Goal: Task Accomplishment & Management: Manage account settings

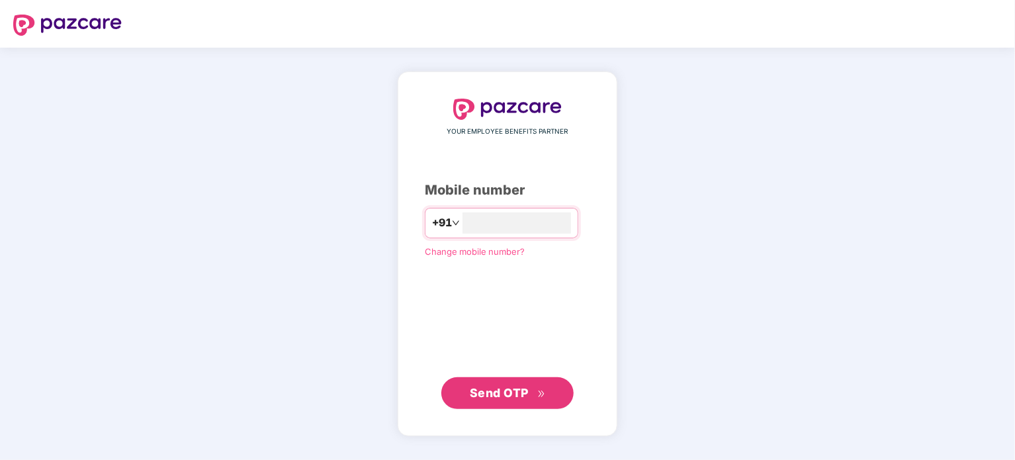
type input "**********"
click at [519, 389] on span "Send OTP" at bounding box center [499, 392] width 59 height 14
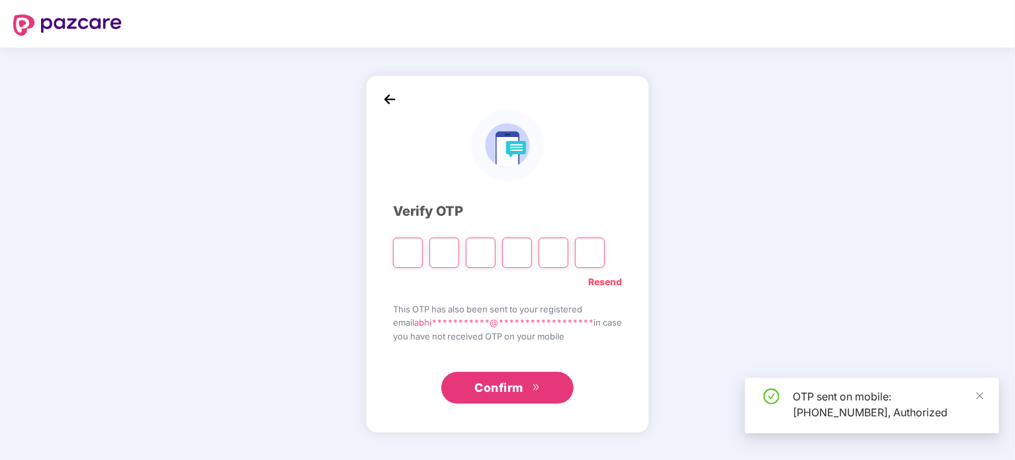
click at [402, 255] on input "Please enter verification code. Digit 1" at bounding box center [408, 252] width 30 height 30
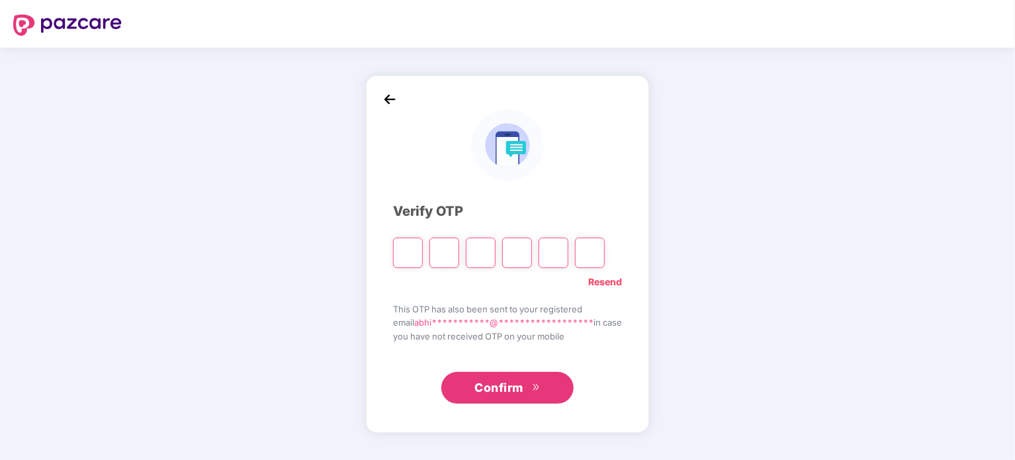
type input "*"
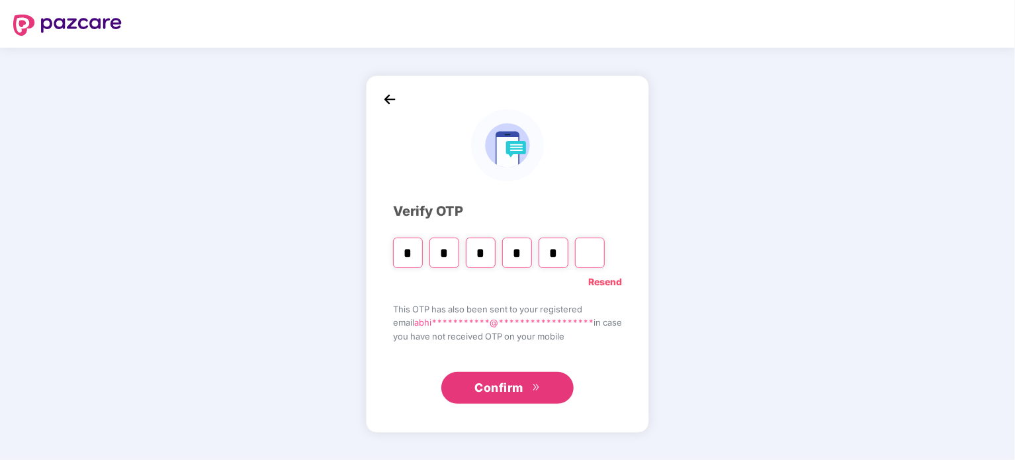
type input "*"
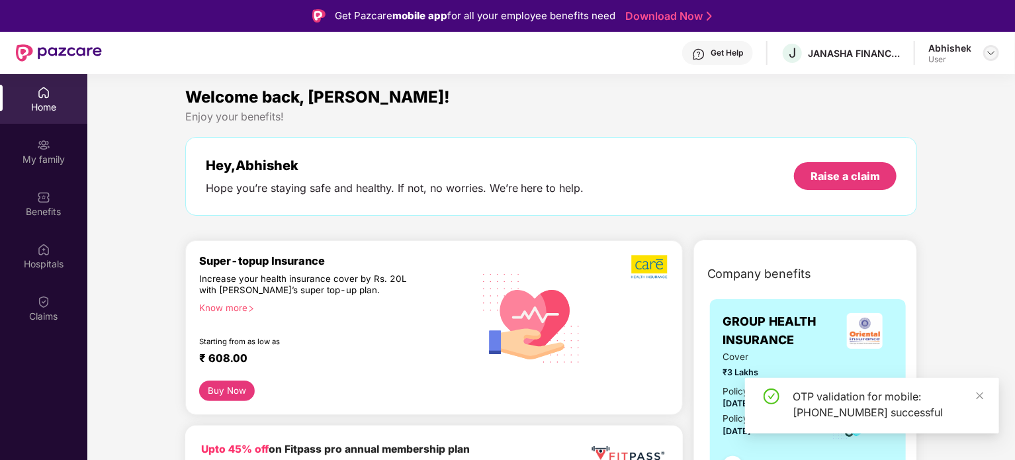
click at [987, 57] on img at bounding box center [991, 53] width 11 height 11
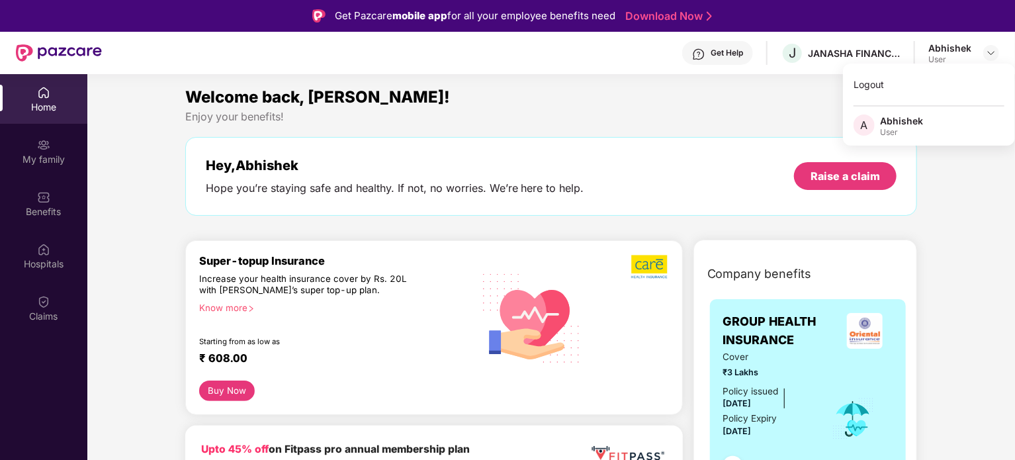
click at [650, 129] on div "Welcome back, [PERSON_NAME]! Enjoy your benefits! Hey, [PERSON_NAME] you’re sta…" at bounding box center [551, 157] width 743 height 144
click at [987, 52] on img at bounding box center [991, 53] width 11 height 11
click at [912, 89] on div "Logout" at bounding box center [929, 84] width 172 height 26
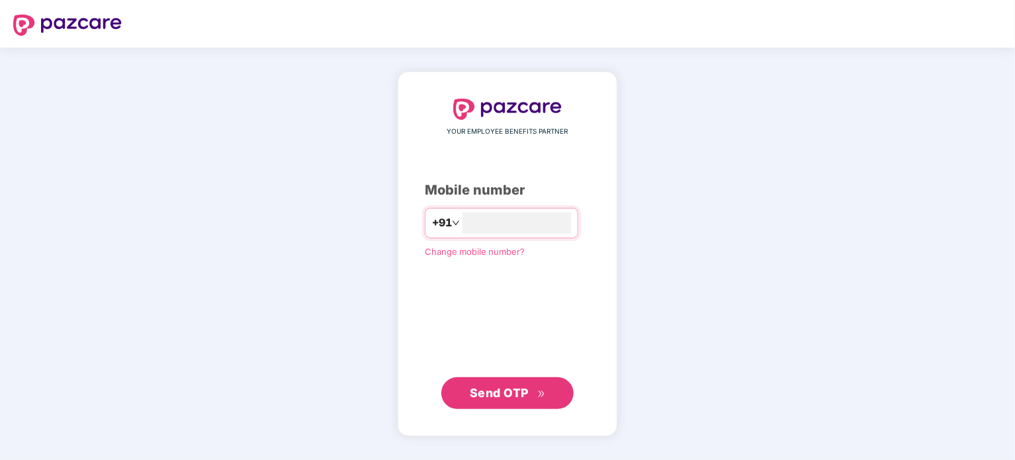
type input "**********"
click at [526, 391] on span "Send OTP" at bounding box center [499, 392] width 59 height 14
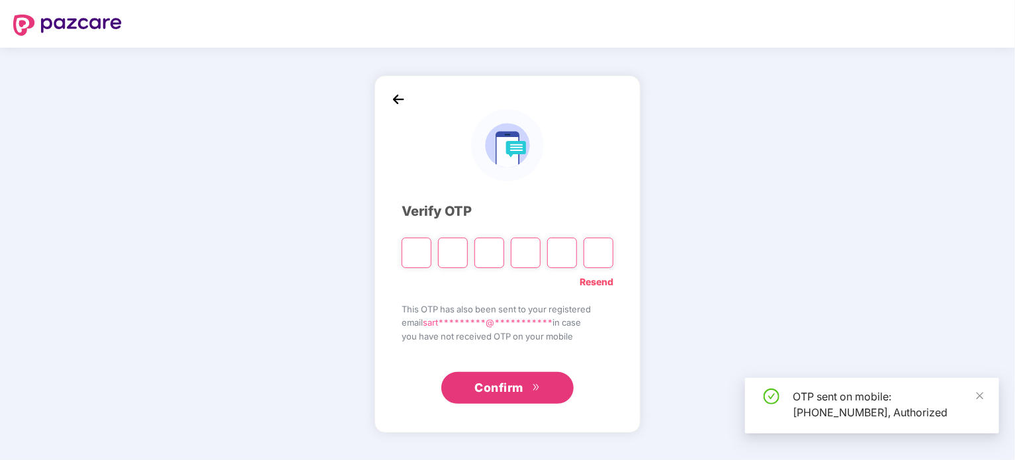
click at [417, 257] on input "Please enter verification code. Digit 1" at bounding box center [417, 252] width 30 height 30
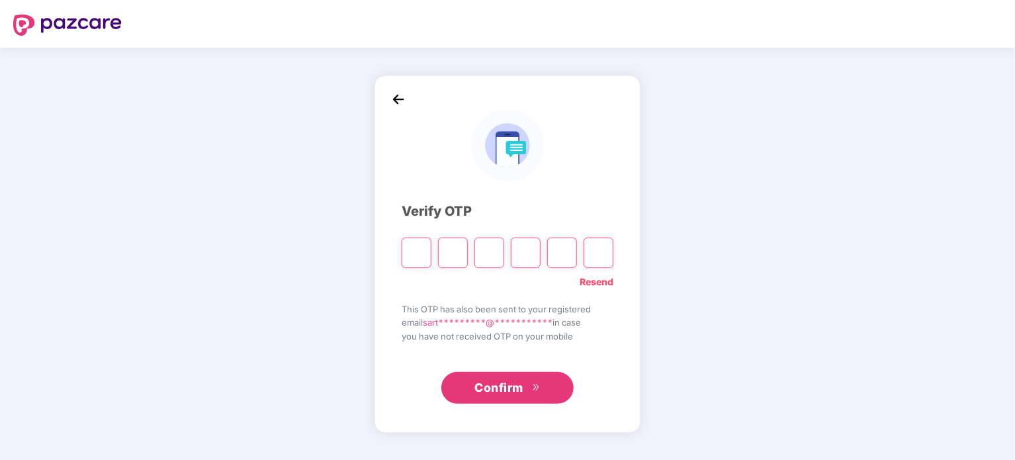
type input "*"
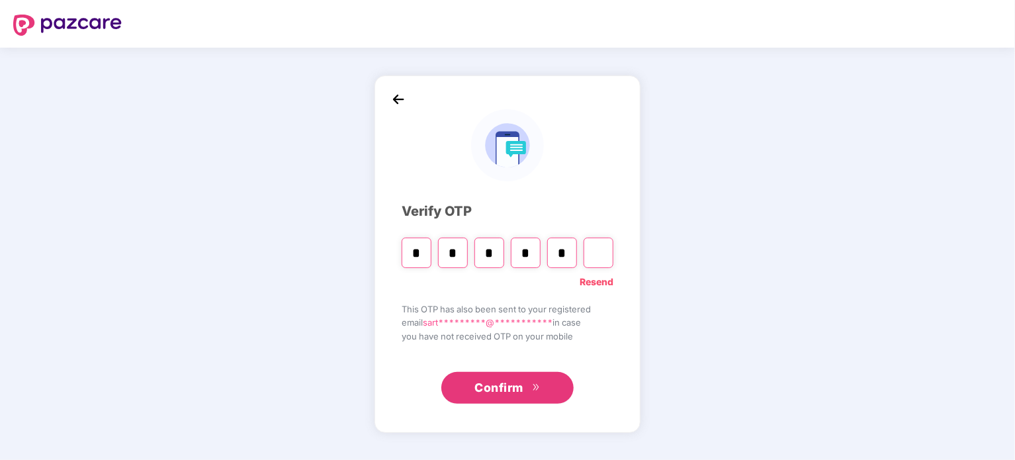
type input "*"
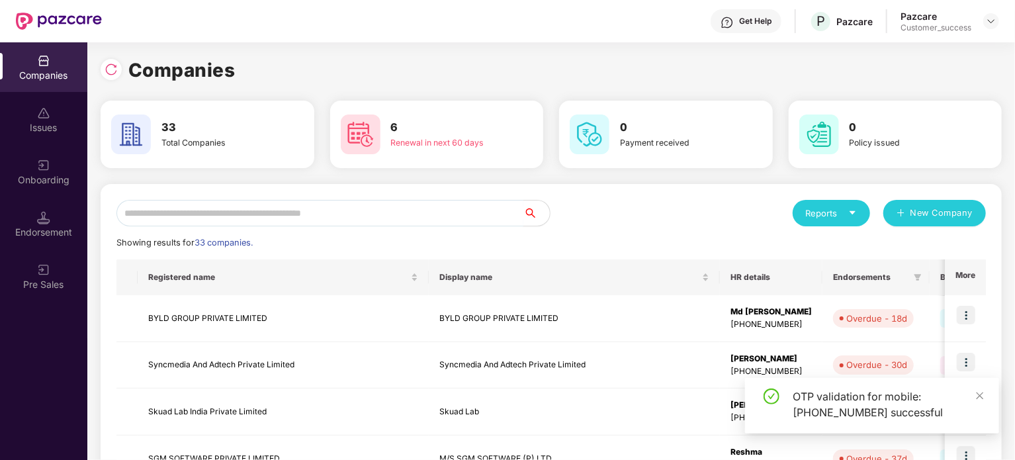
click at [288, 216] on input "text" at bounding box center [319, 213] width 407 height 26
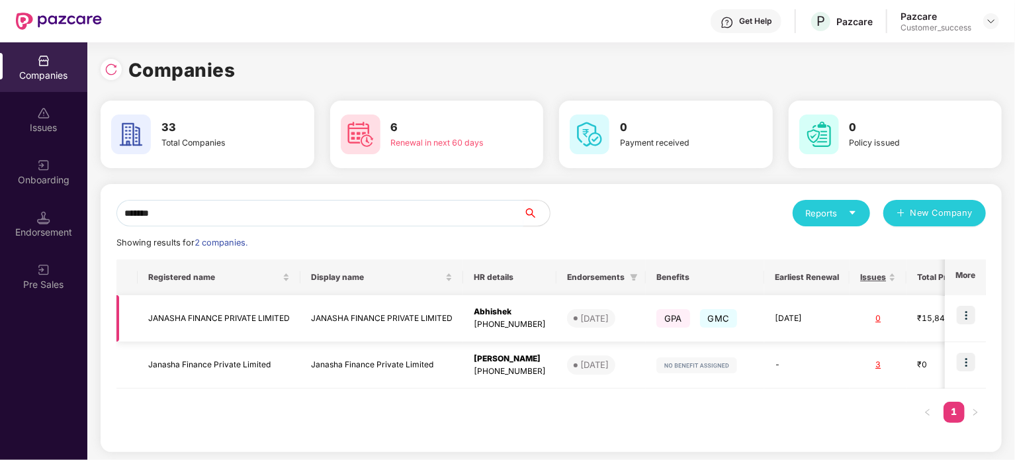
type input "*******"
click at [969, 317] on img at bounding box center [966, 315] width 19 height 19
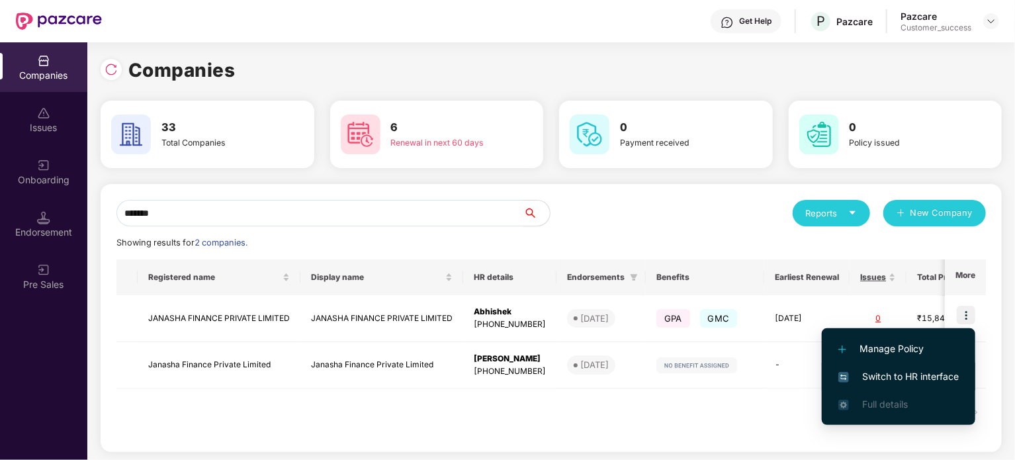
click at [908, 379] on span "Switch to HR interface" at bounding box center [898, 376] width 120 height 15
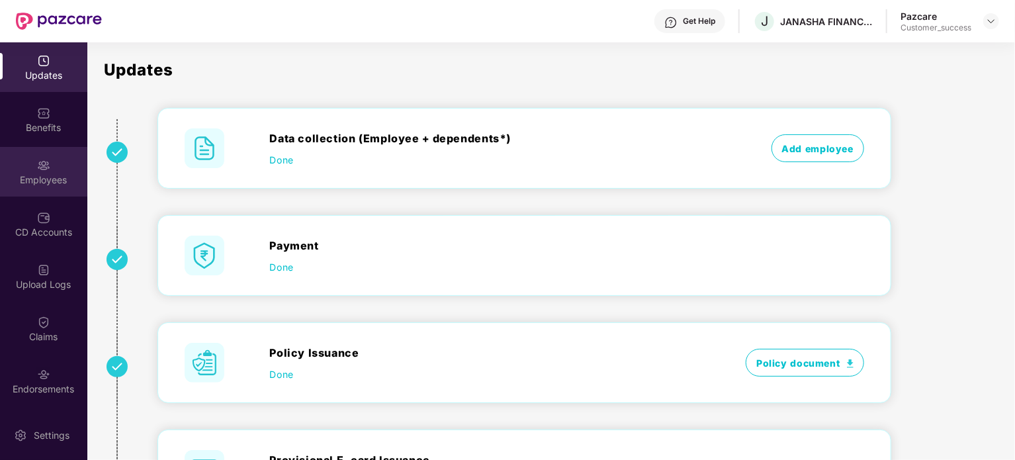
click at [22, 177] on div "Employees" at bounding box center [43, 179] width 87 height 13
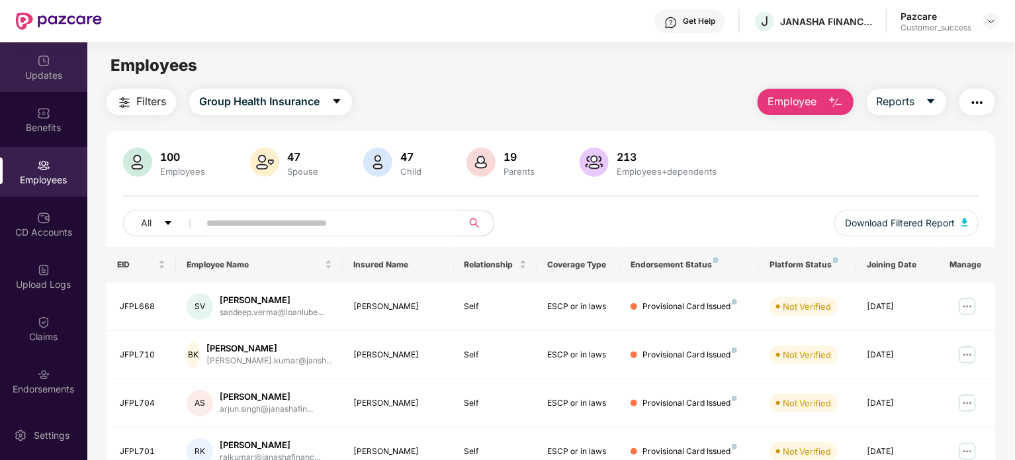
click at [37, 65] on img at bounding box center [43, 60] width 13 height 13
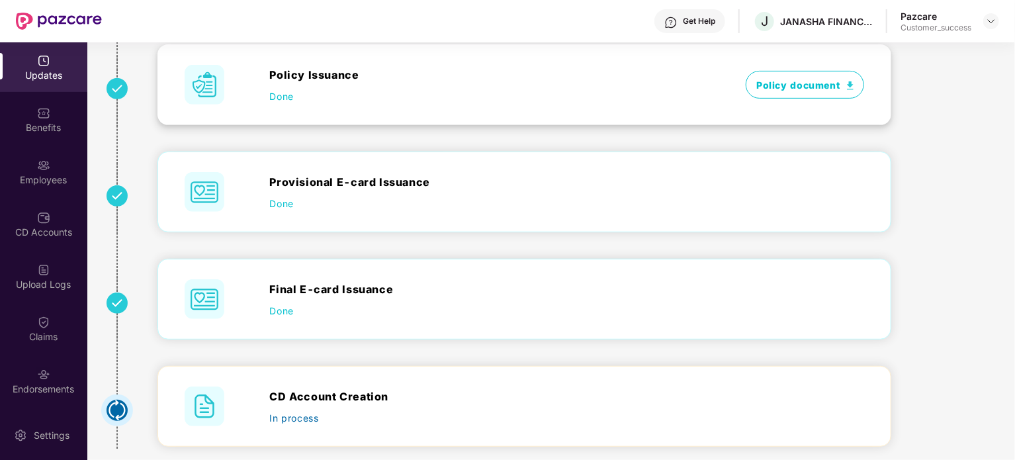
scroll to position [294, 0]
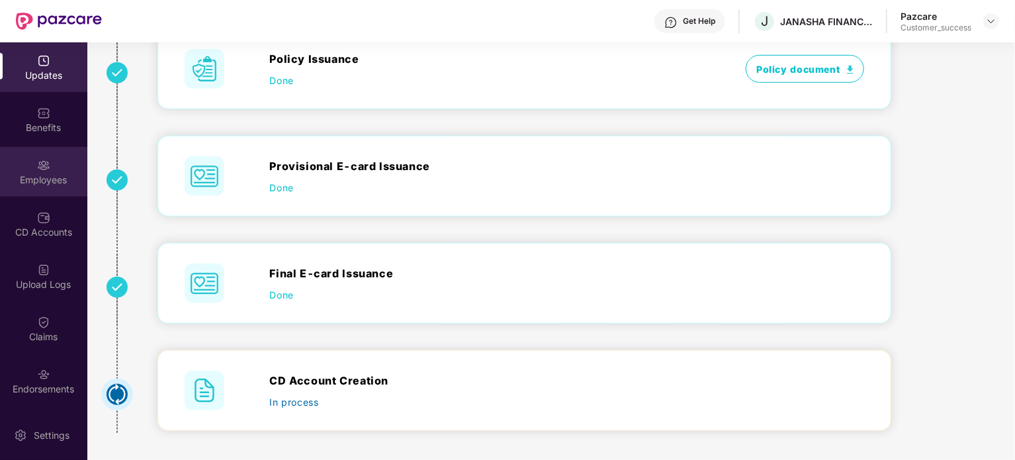
click at [43, 187] on div "Employees" at bounding box center [43, 172] width 87 height 50
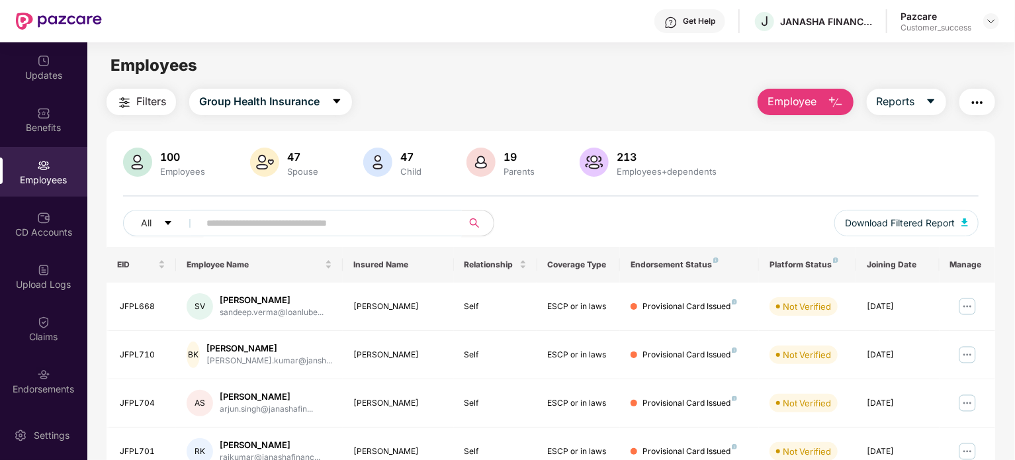
click at [421, 217] on input "text" at bounding box center [324, 223] width 237 height 20
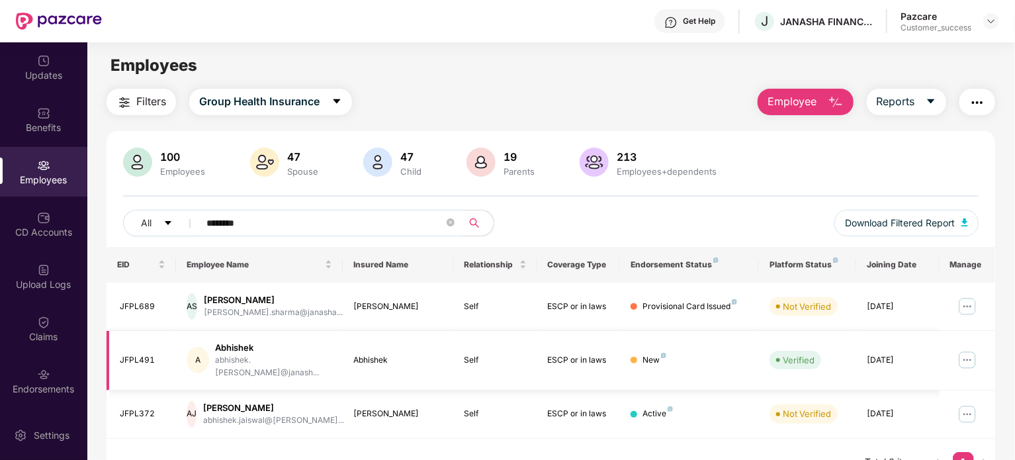
type input "********"
click at [969, 353] on img at bounding box center [967, 359] width 21 height 21
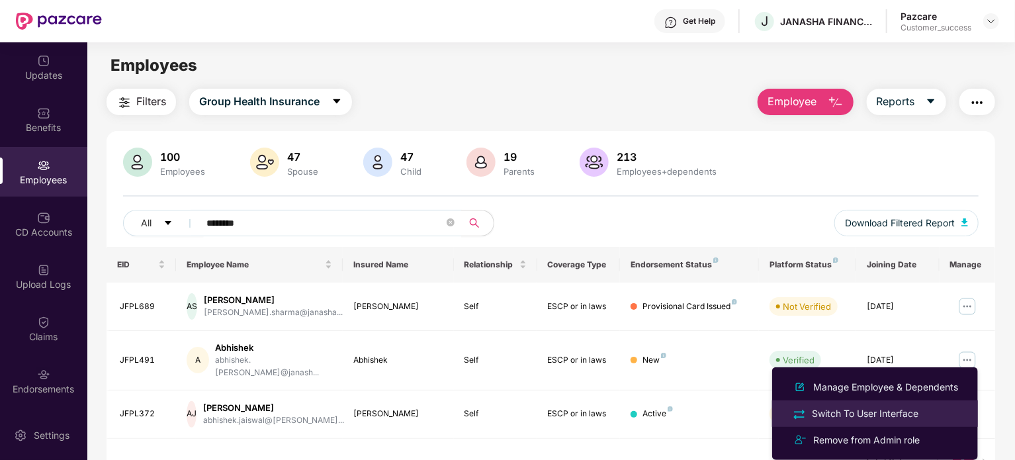
click at [924, 417] on div "Switch To User Interface" at bounding box center [874, 413] width 171 height 15
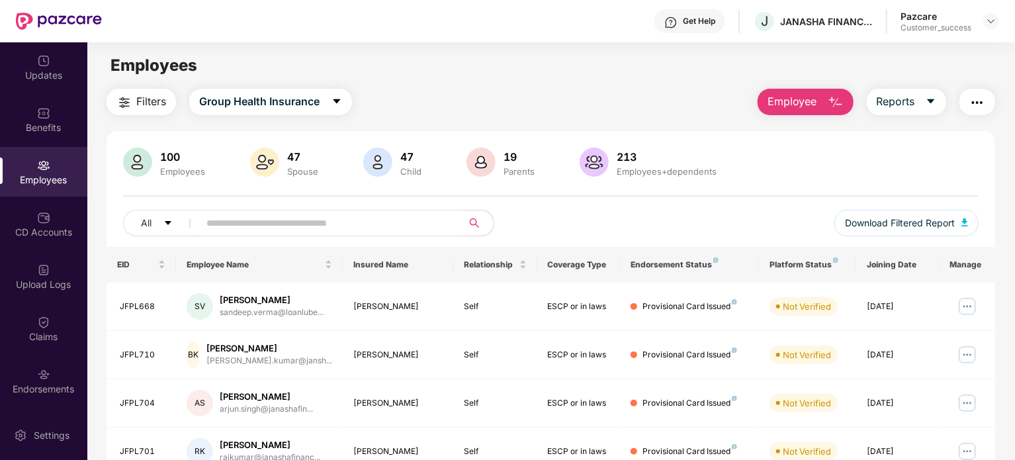
click at [290, 225] on input "text" at bounding box center [324, 223] width 237 height 20
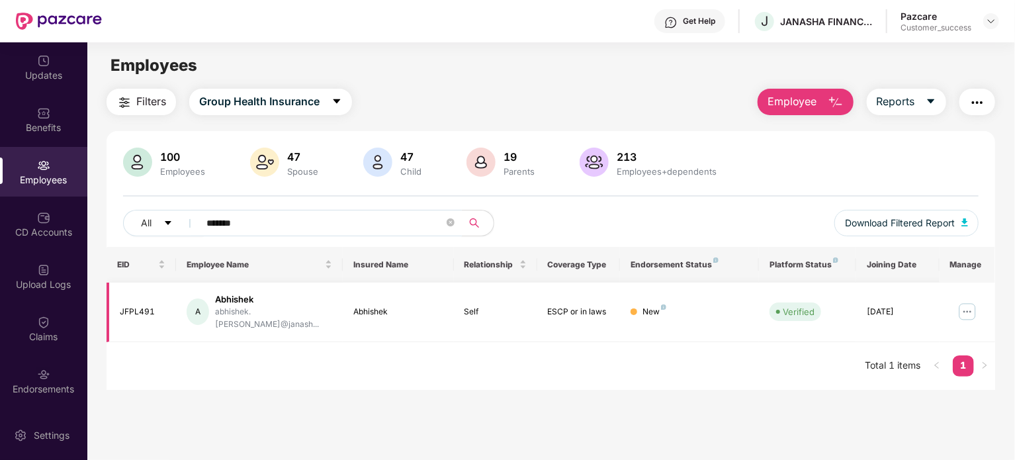
type input "*******"
click at [966, 304] on img at bounding box center [967, 311] width 21 height 21
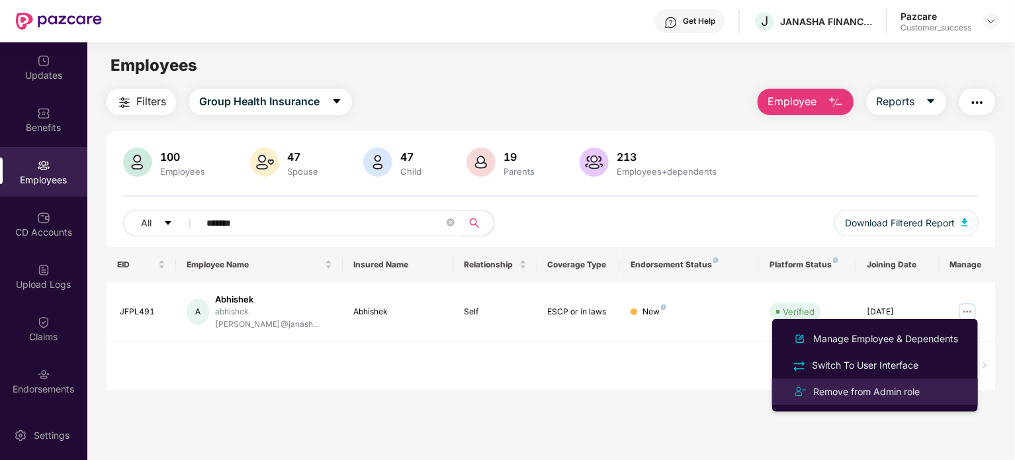
click at [861, 396] on div "Remove from Admin role" at bounding box center [866, 391] width 112 height 15
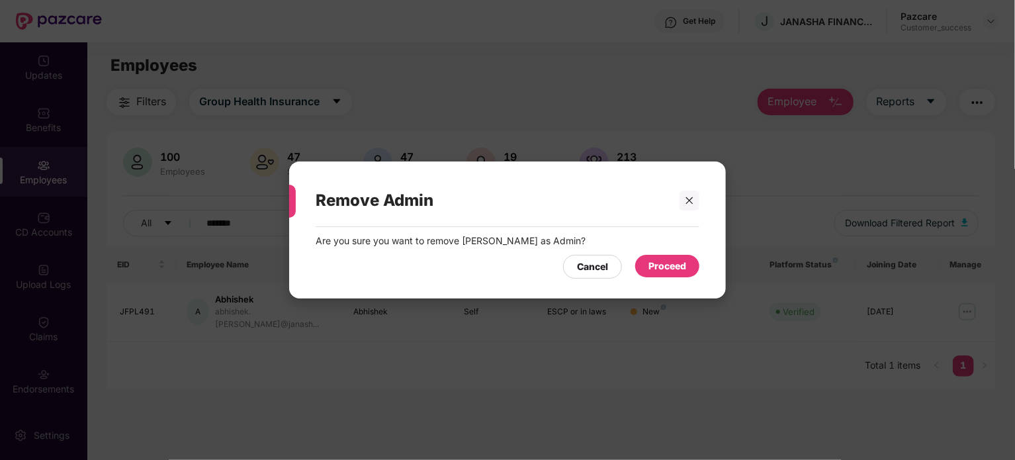
click at [662, 265] on div "Proceed" at bounding box center [667, 266] width 38 height 15
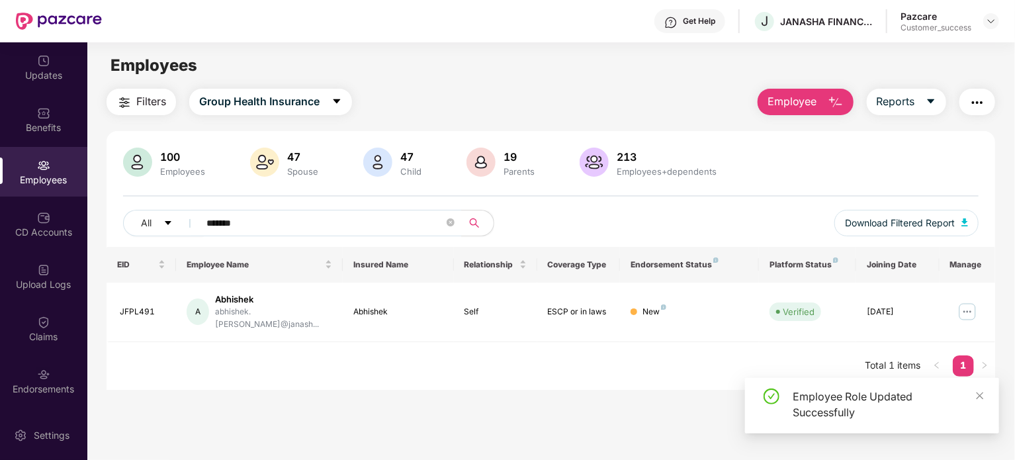
click at [974, 394] on div "Employee Role Updated Successfully" at bounding box center [888, 404] width 191 height 32
click at [980, 397] on icon "close" at bounding box center [979, 395] width 9 height 9
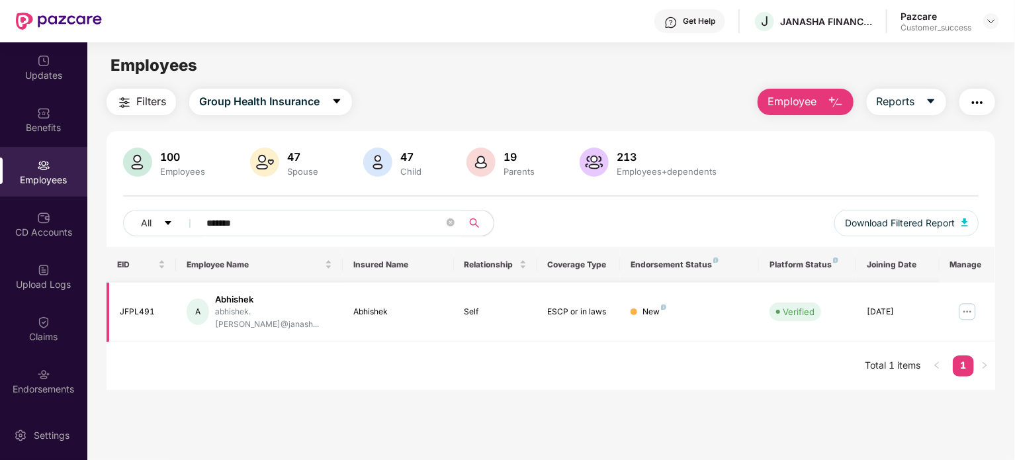
click at [969, 309] on img at bounding box center [967, 311] width 21 height 21
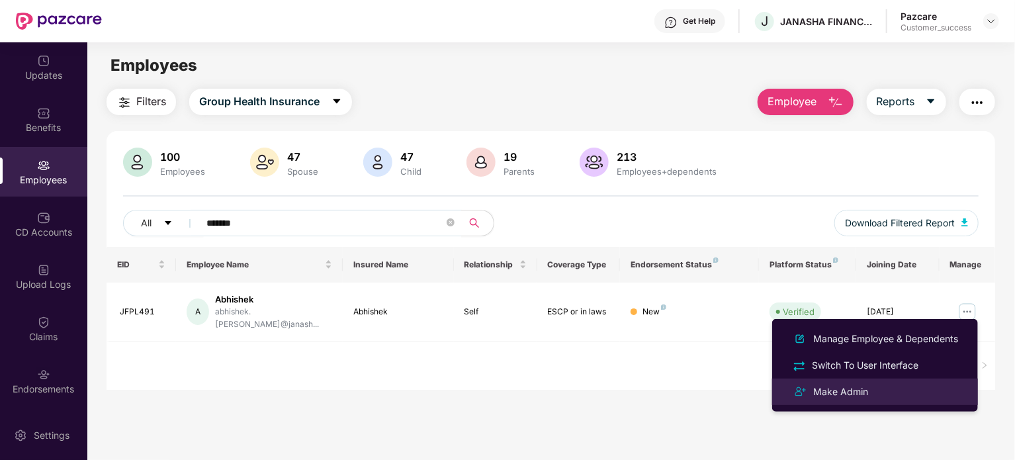
click at [875, 395] on div "Make Admin" at bounding box center [874, 392] width 171 height 16
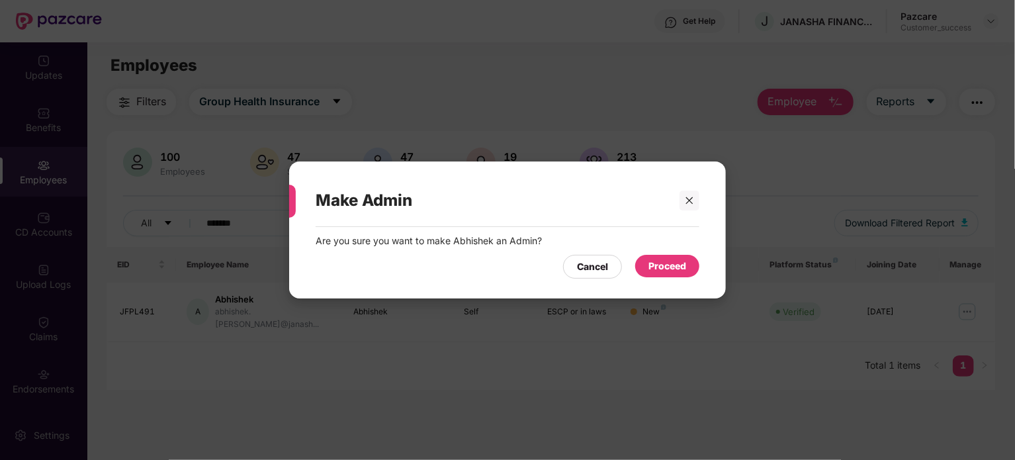
click at [691, 271] on div "Proceed" at bounding box center [667, 266] width 64 height 22
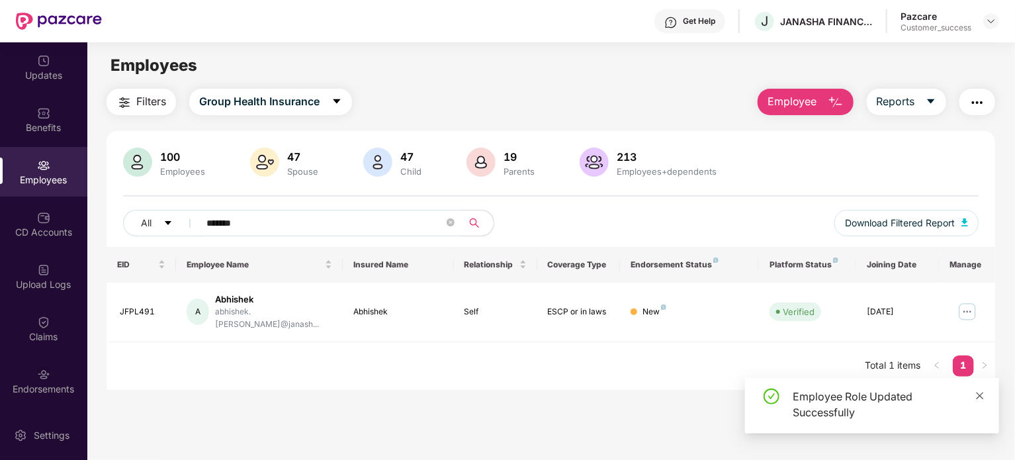
click at [979, 394] on icon "close" at bounding box center [979, 395] width 9 height 9
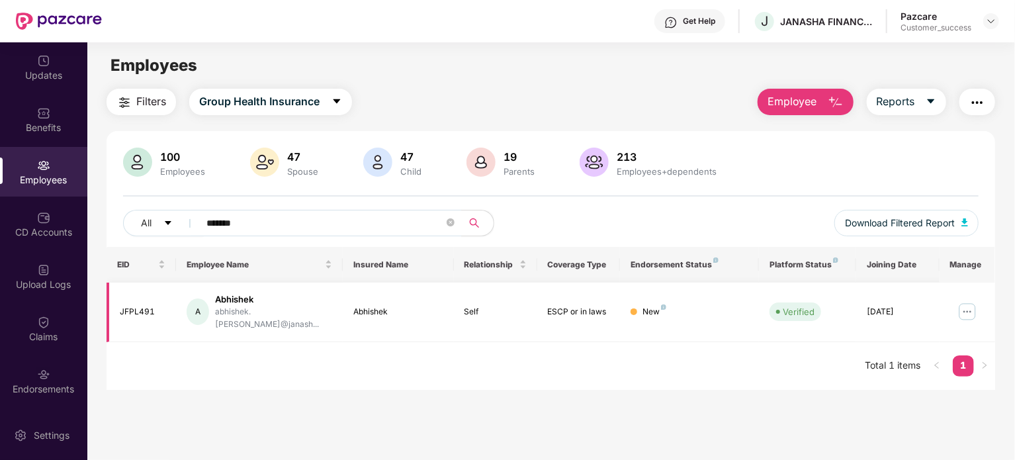
click at [967, 310] on img at bounding box center [967, 311] width 21 height 21
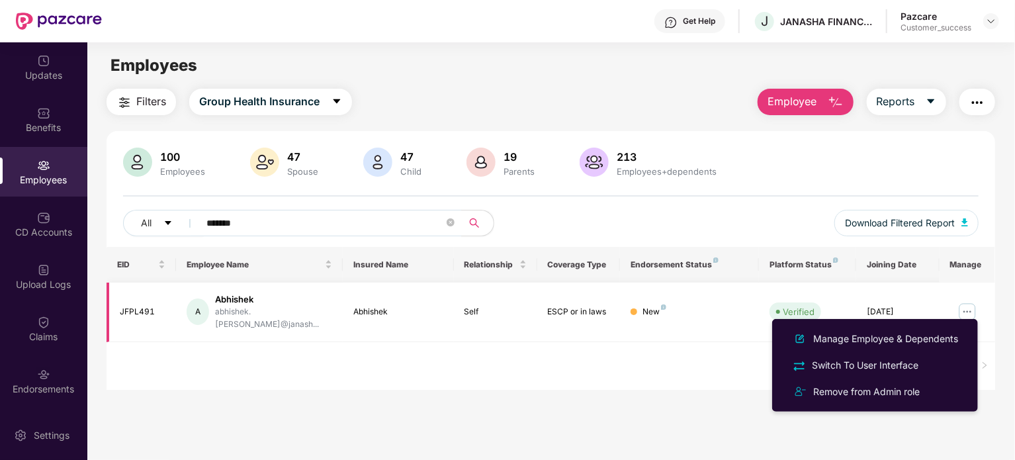
click at [967, 310] on img at bounding box center [967, 311] width 21 height 21
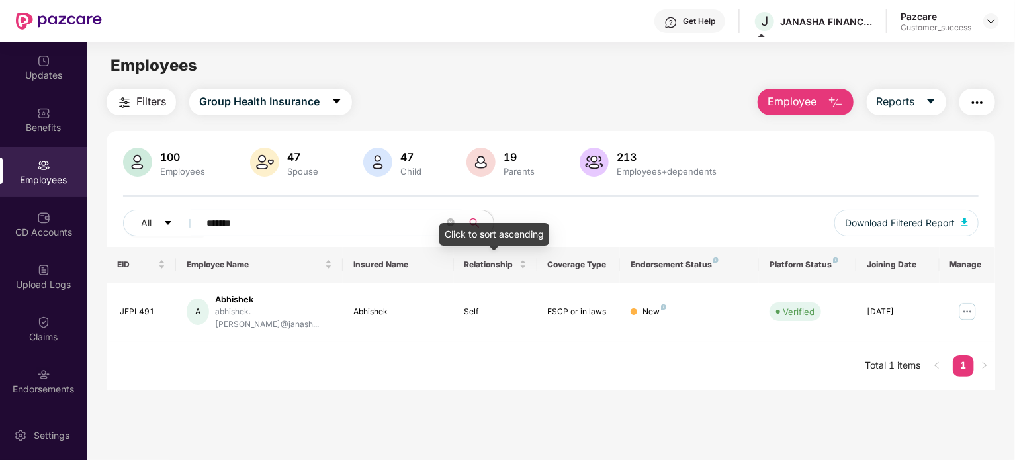
click at [450, 223] on div "Click to sort ascending" at bounding box center [494, 234] width 110 height 22
click at [447, 222] on icon "close-circle" at bounding box center [451, 222] width 8 height 8
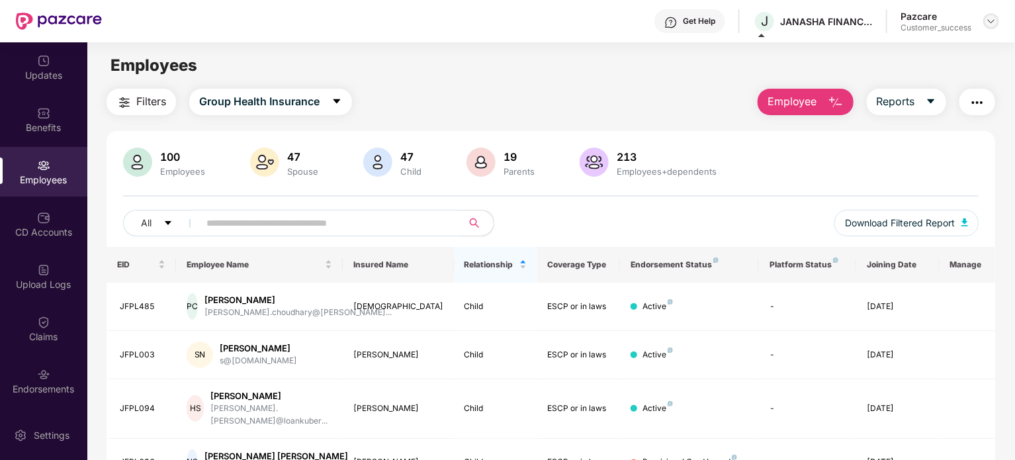
click at [990, 21] on img at bounding box center [991, 21] width 11 height 11
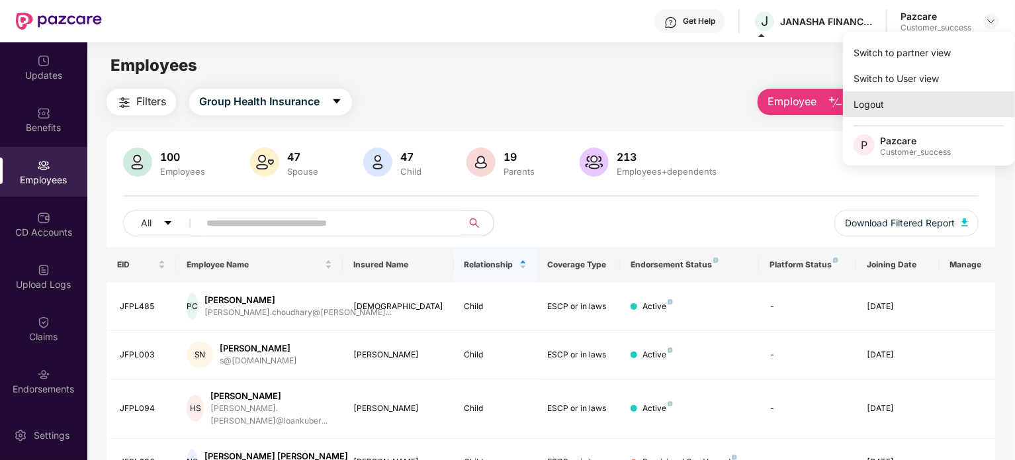
click at [892, 109] on div "Logout" at bounding box center [929, 104] width 172 height 26
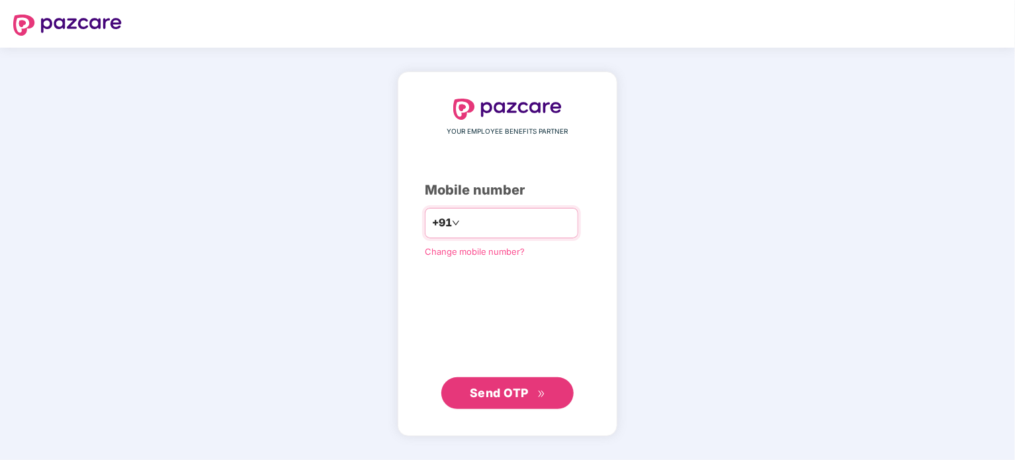
click at [516, 222] on input "number" at bounding box center [516, 222] width 108 height 21
type input "**********"
click at [512, 399] on span "Send OTP" at bounding box center [499, 393] width 59 height 14
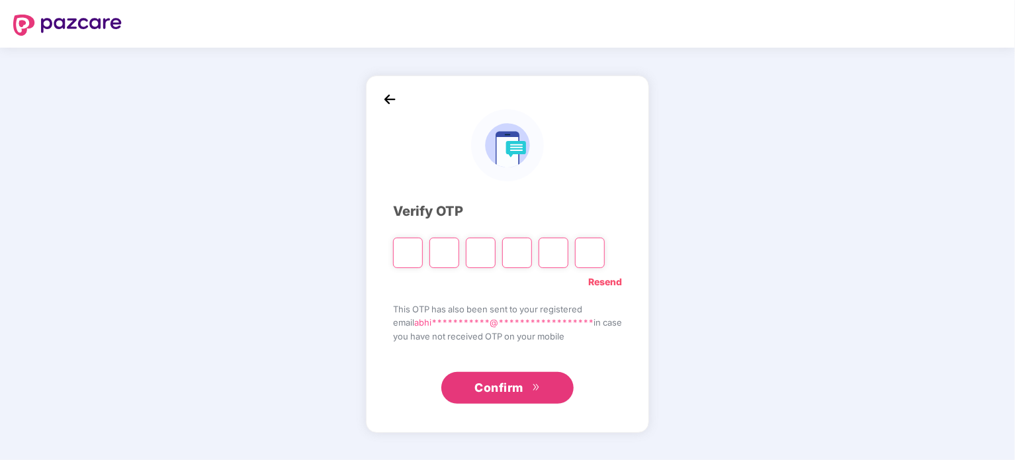
type input "*"
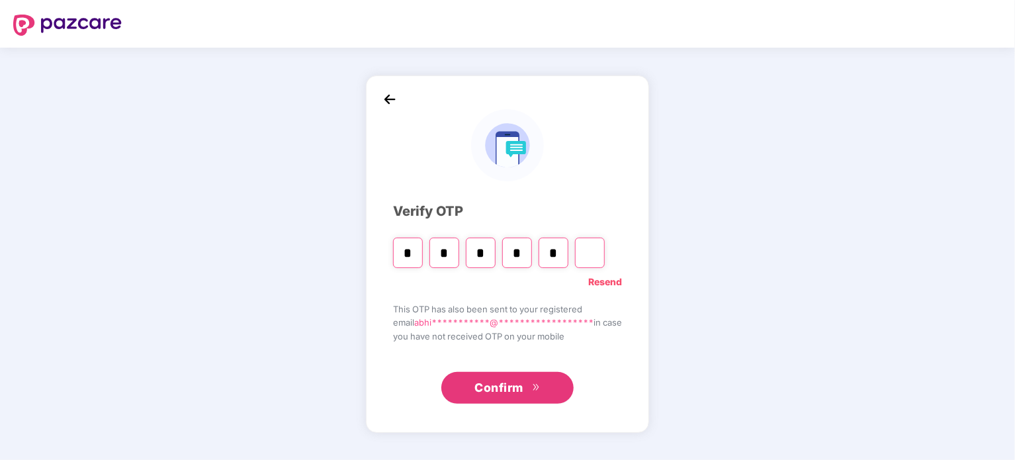
type input "*"
